Goal: Check status: Check status

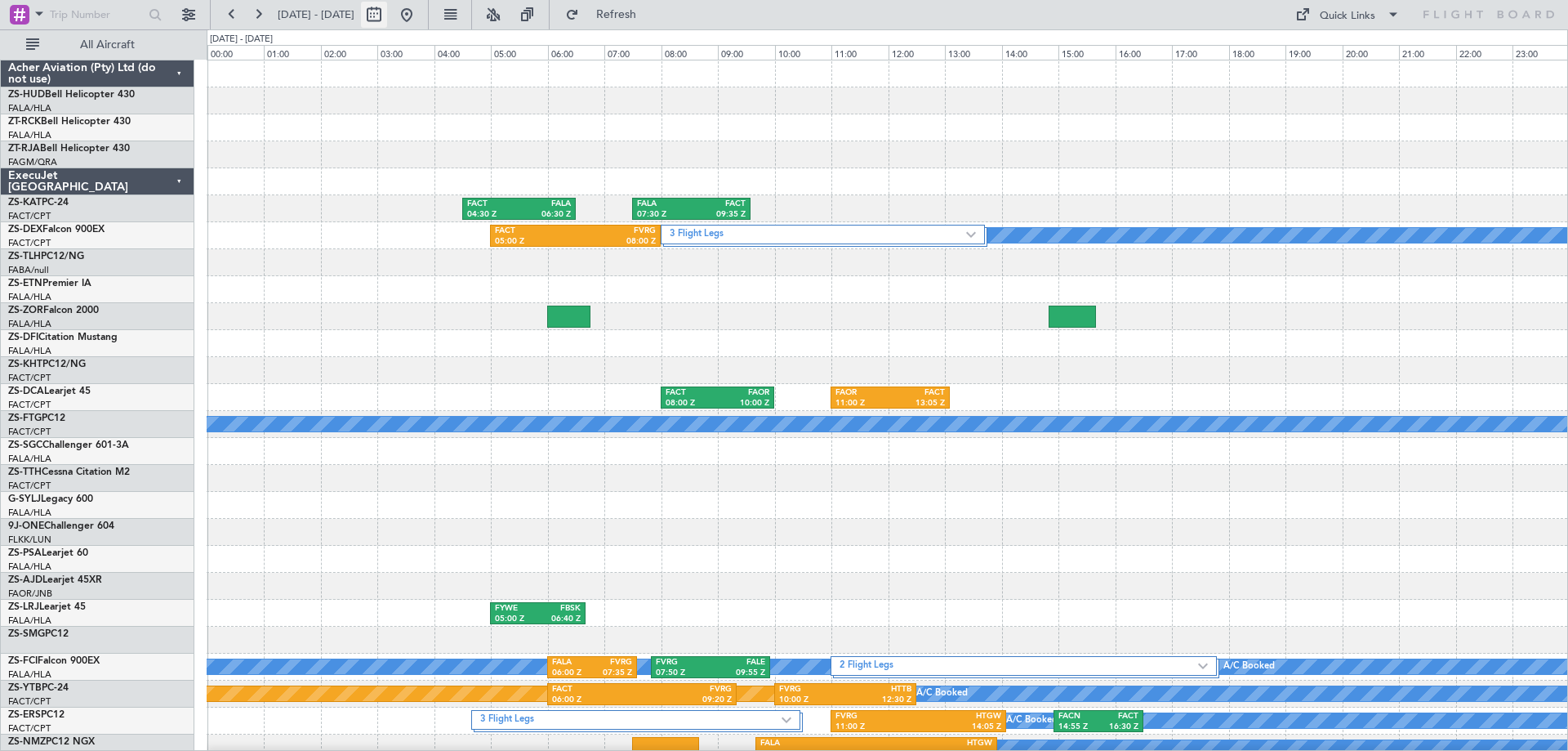
click at [388, 22] on button at bounding box center [374, 14] width 26 height 26
select select "9"
select select "2025"
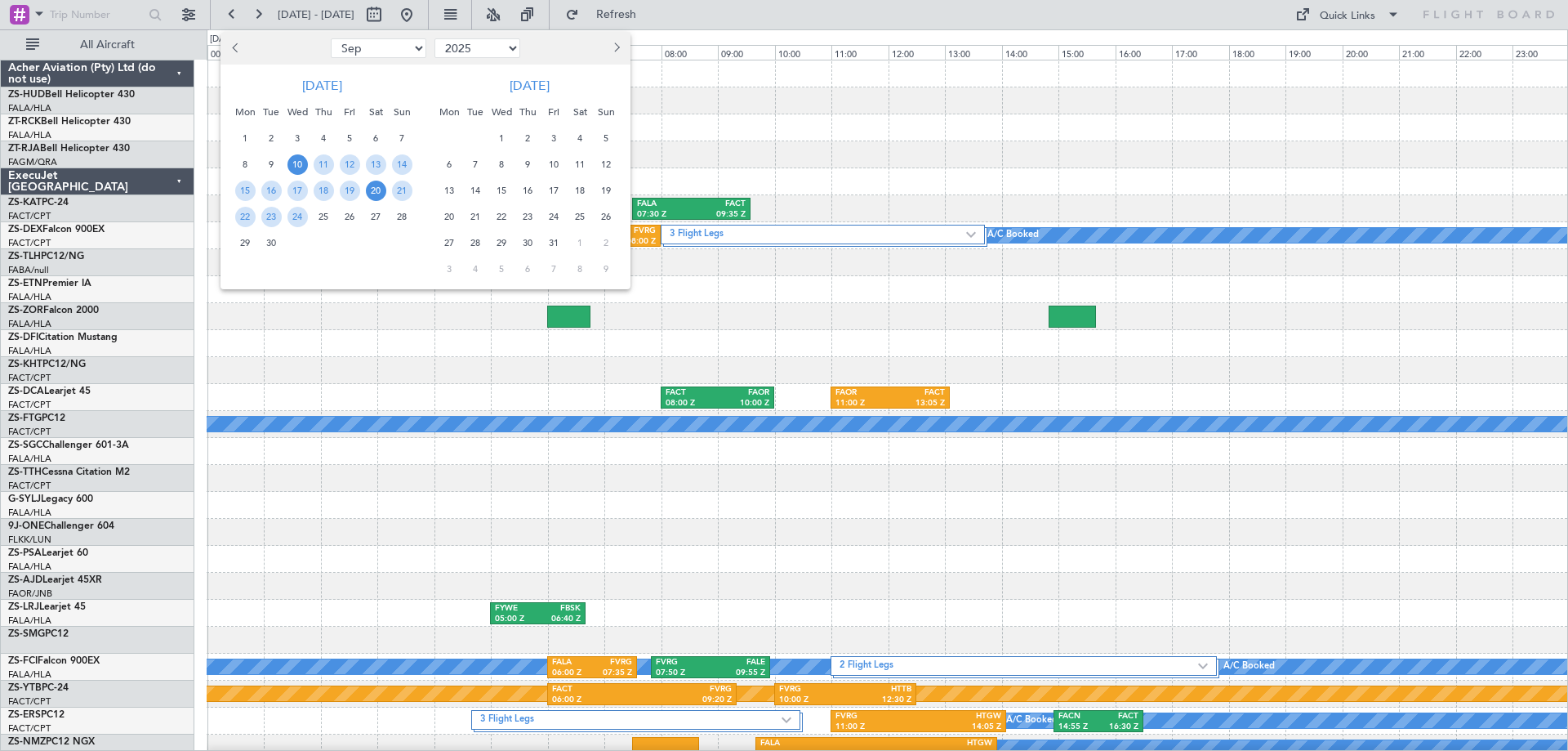
click at [381, 192] on span "20" at bounding box center [376, 191] width 20 height 20
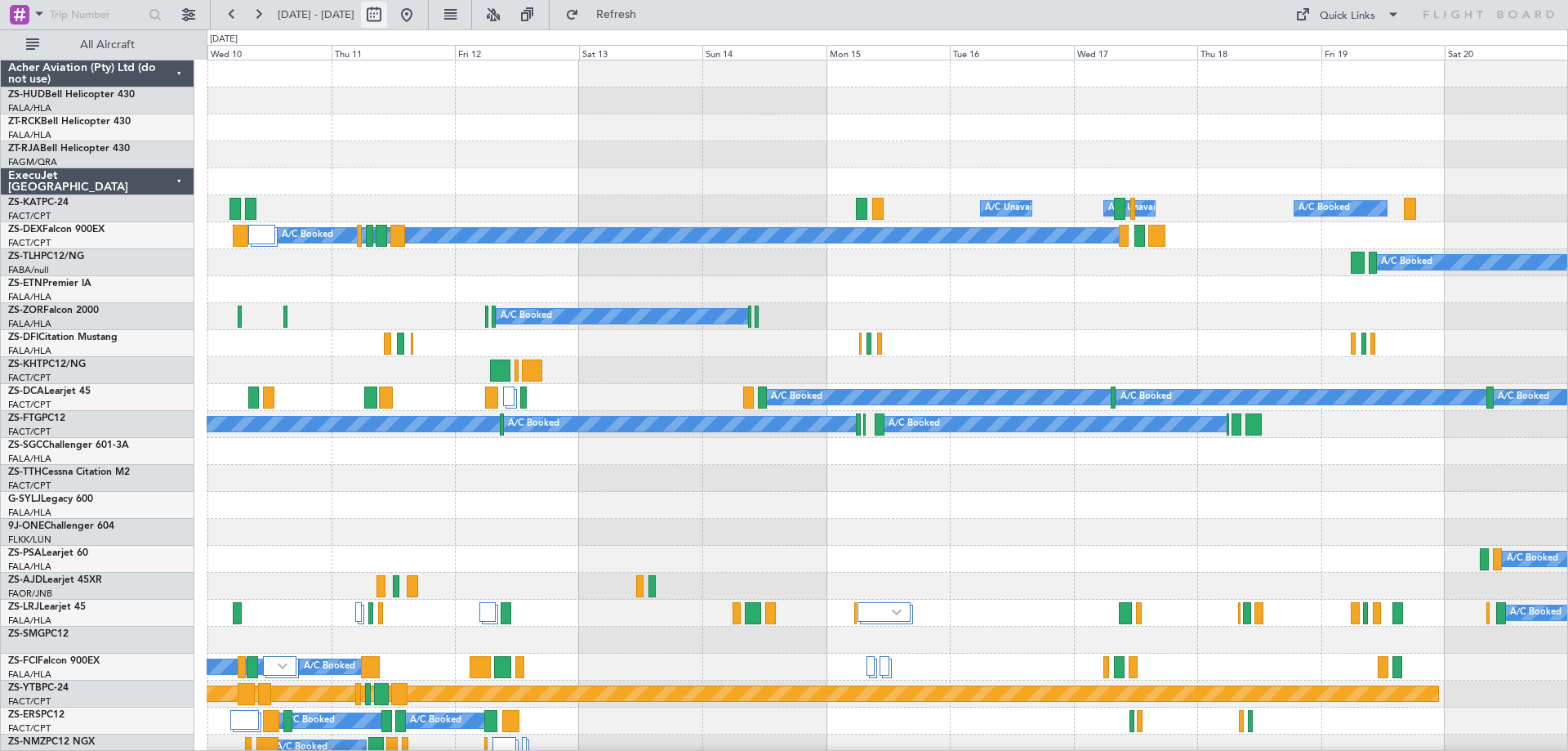
click at [388, 19] on button at bounding box center [374, 14] width 26 height 26
select select "9"
select select "2025"
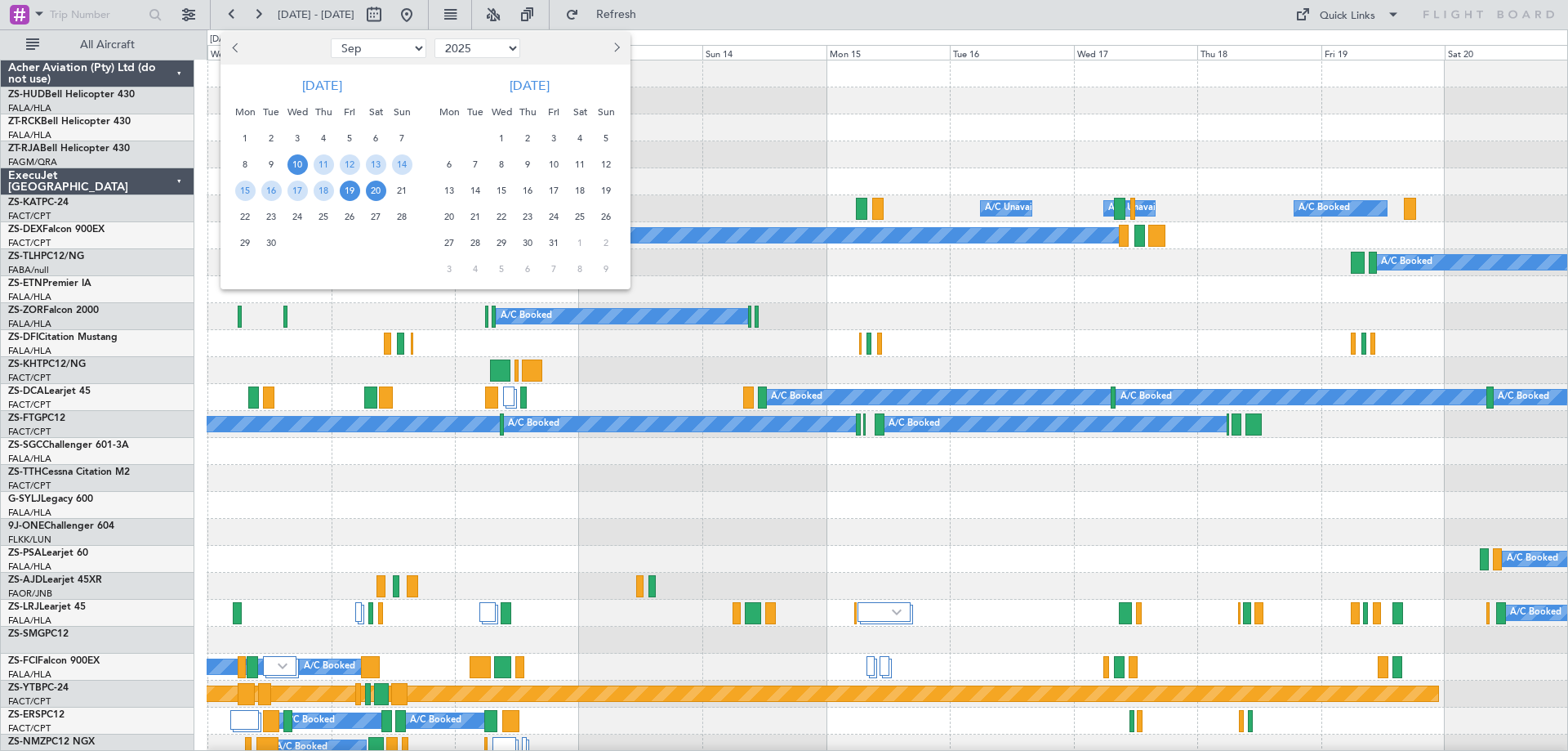
click at [350, 193] on span "19" at bounding box center [350, 191] width 20 height 20
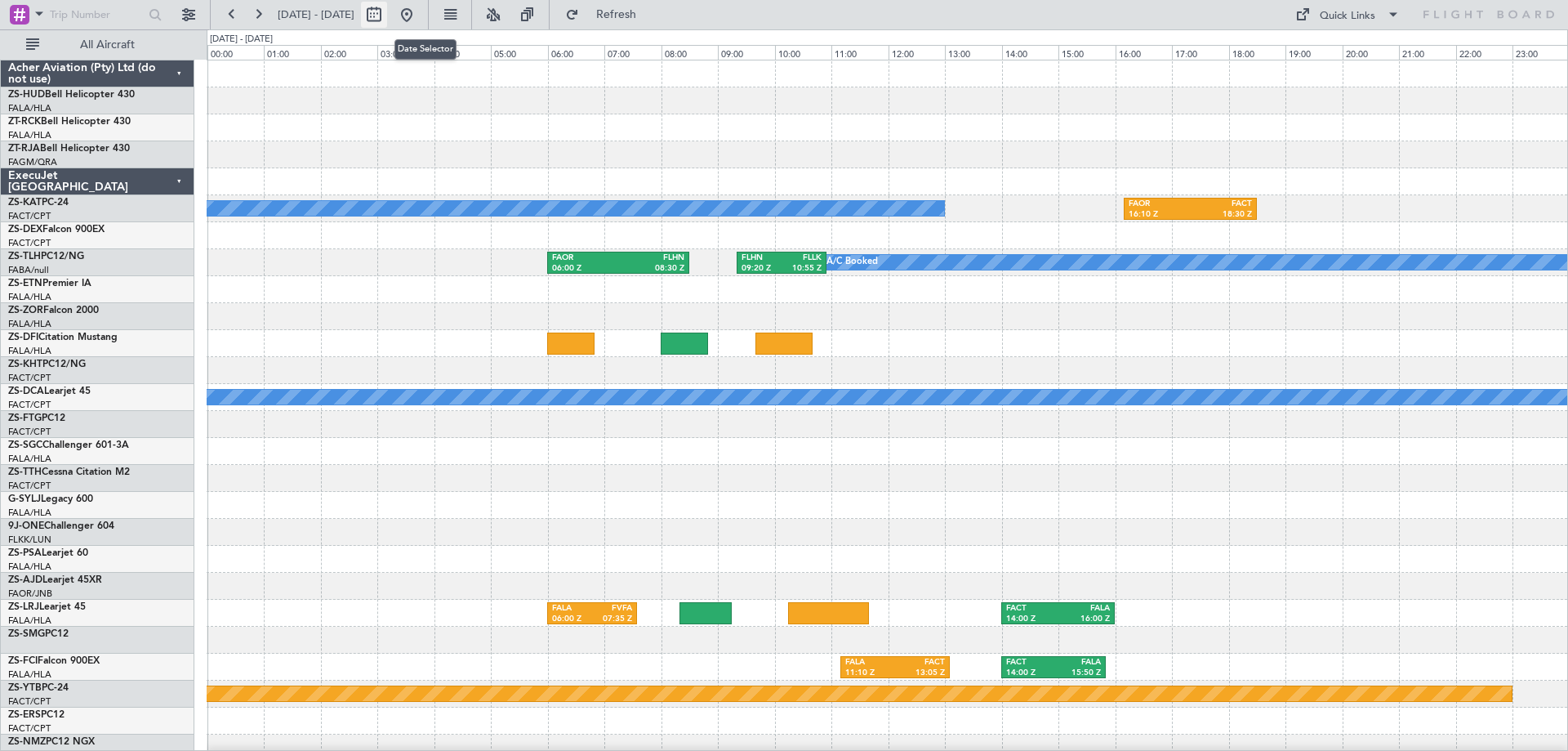
click at [388, 18] on button at bounding box center [374, 14] width 26 height 26
select select "9"
select select "2025"
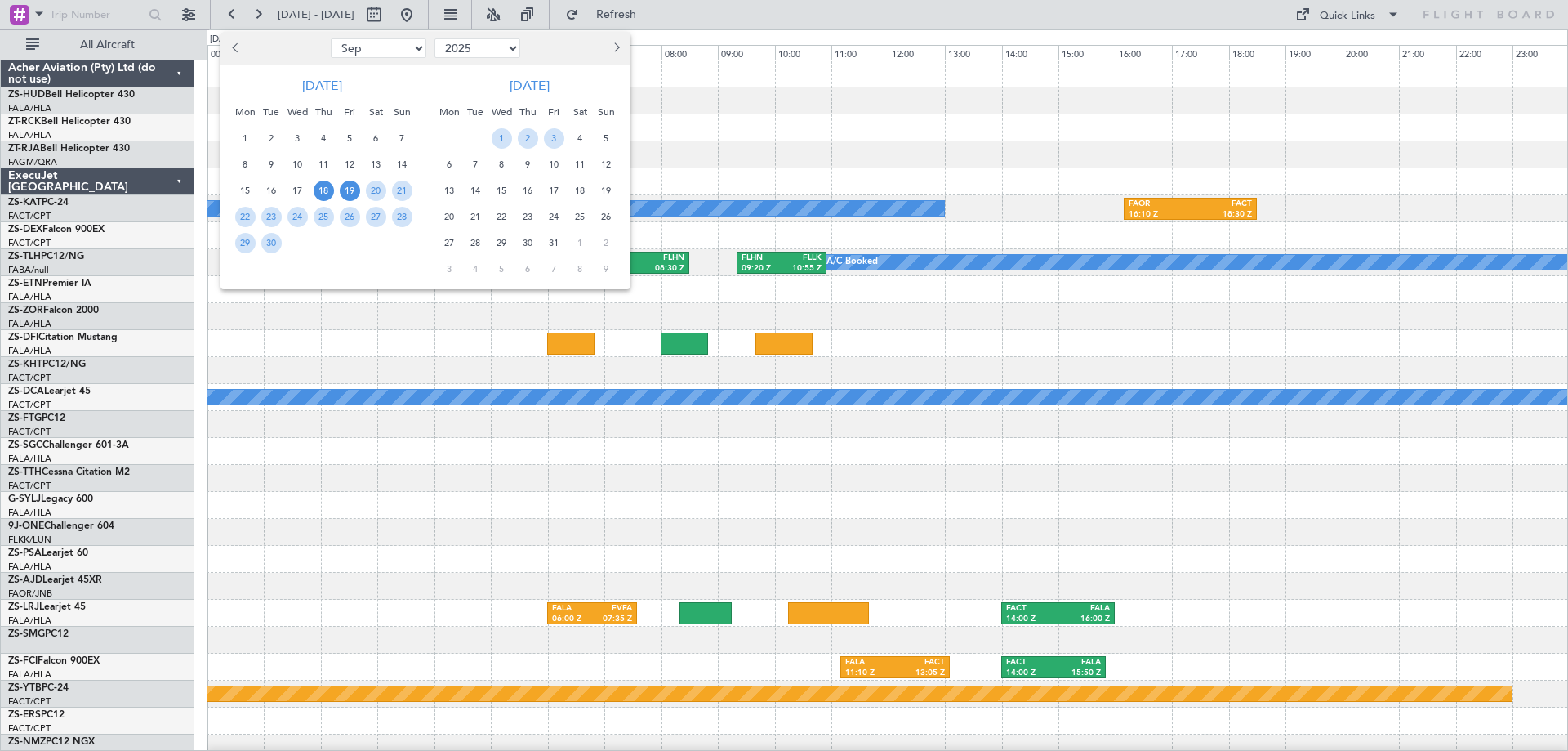
drag, startPoint x: 321, startPoint y: 188, endPoint x: 333, endPoint y: 193, distance: 13.0
click at [323, 188] on span "18" at bounding box center [324, 191] width 20 height 20
click at [347, 191] on span "19" at bounding box center [350, 191] width 20 height 20
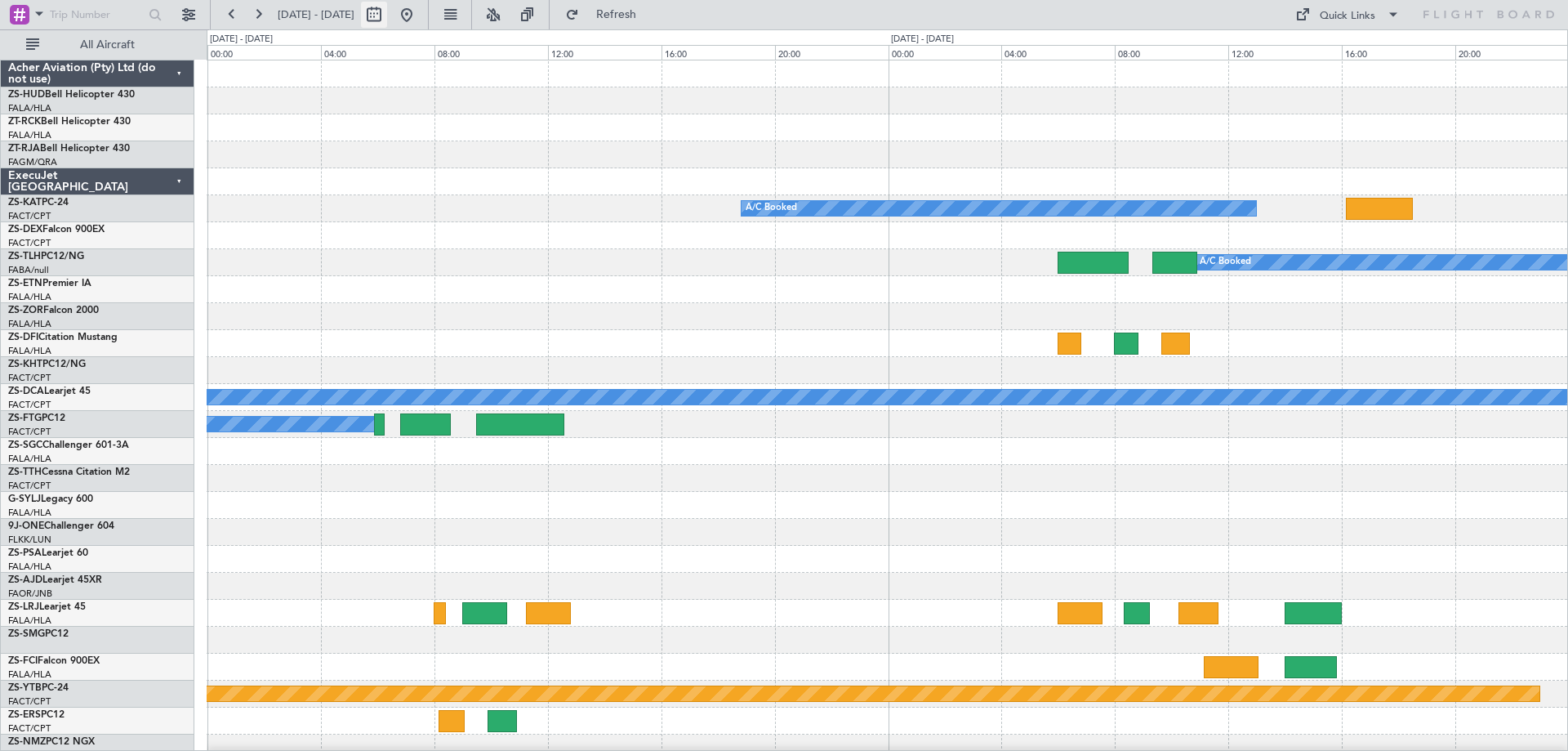
click at [388, 8] on button at bounding box center [374, 14] width 26 height 26
select select "9"
select select "2025"
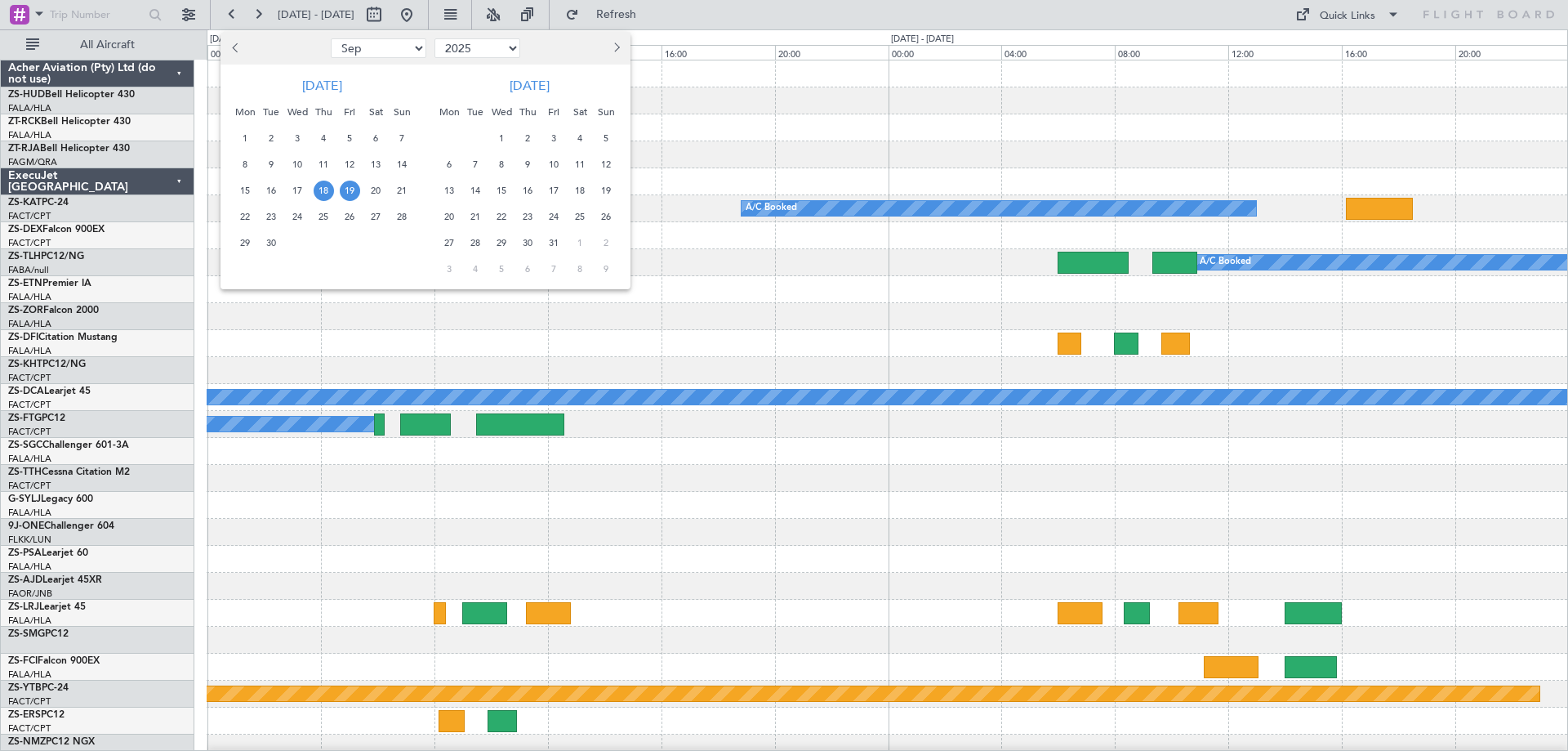
click at [374, 193] on span "20" at bounding box center [376, 191] width 20 height 20
click at [400, 188] on span "21" at bounding box center [402, 191] width 20 height 20
